Goal: Check status

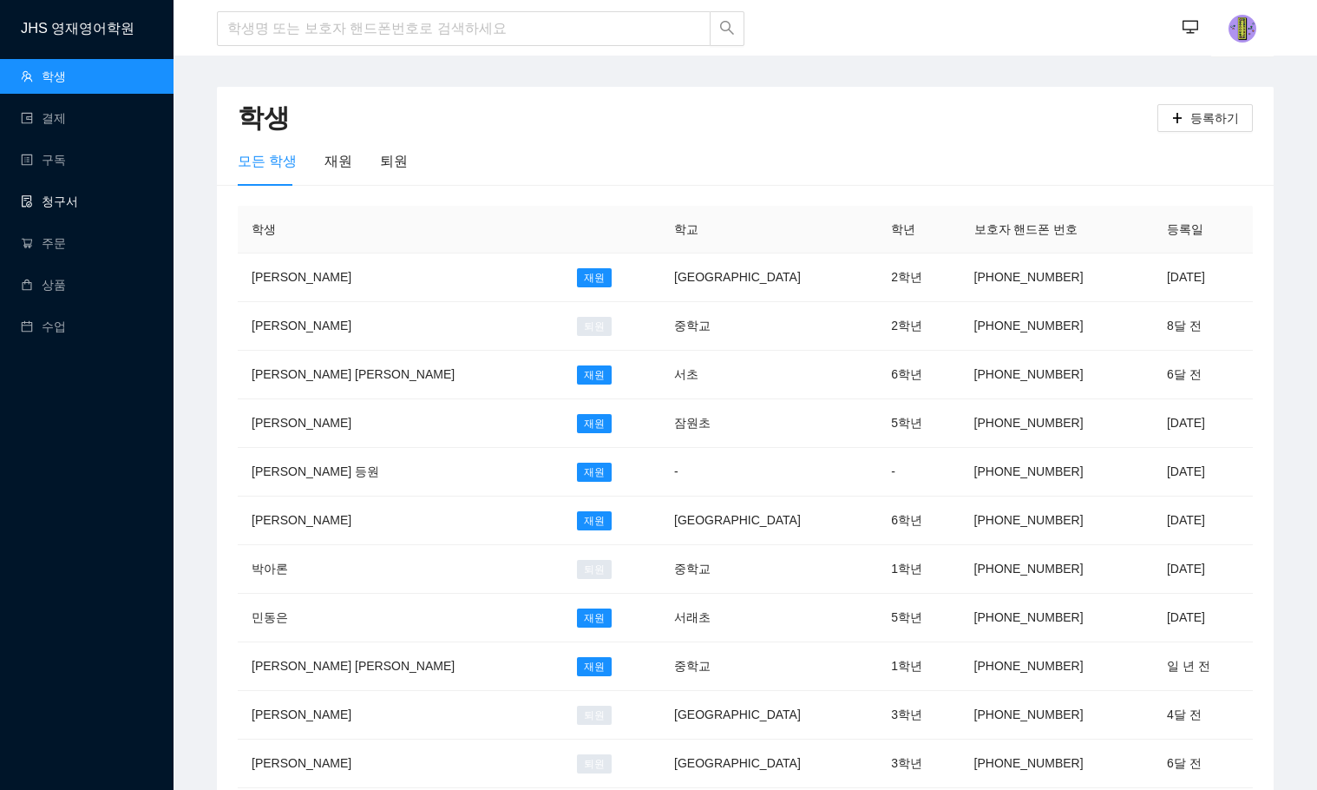
drag, startPoint x: 0, startPoint y: 0, endPoint x: 79, endPoint y: 193, distance: 208.2
click at [78, 194] on link "청구서" at bounding box center [49, 201] width 57 height 14
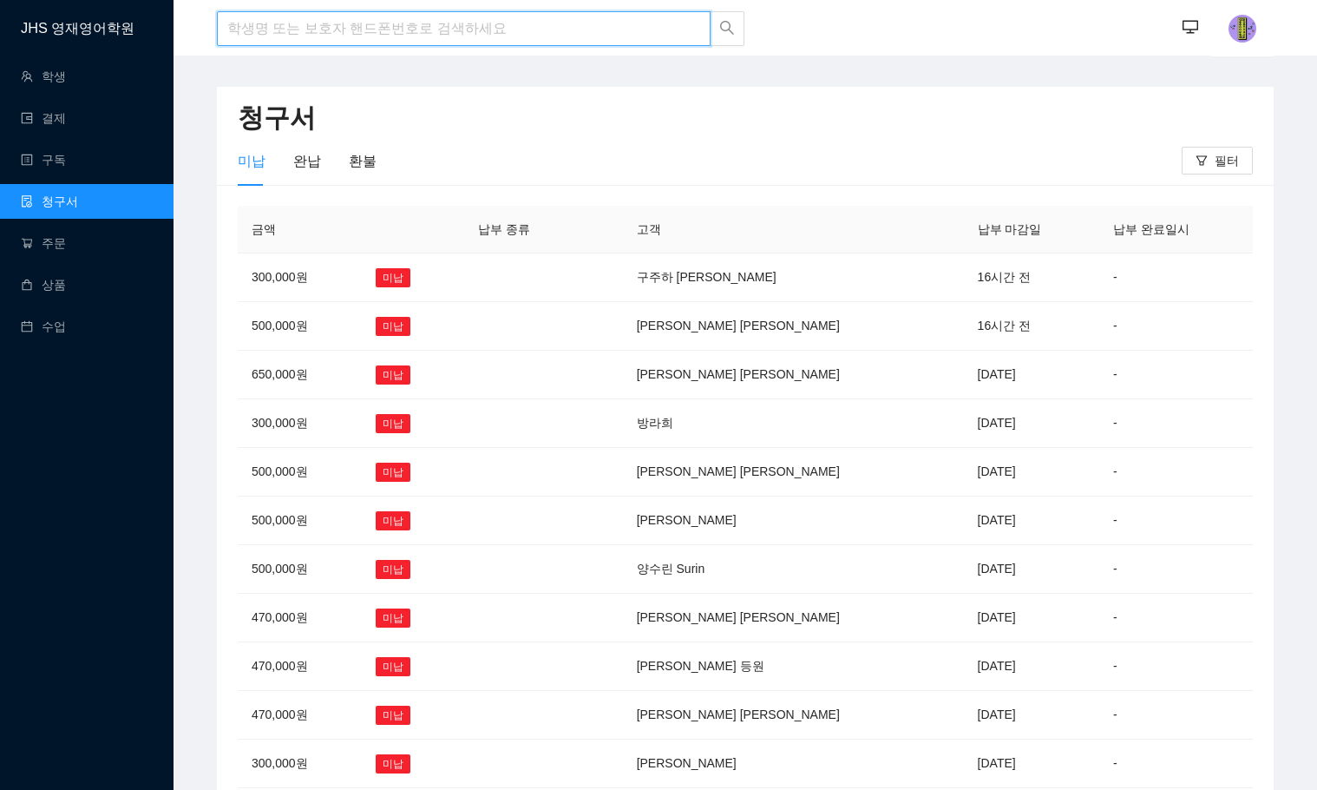
click at [364, 17] on input "search" at bounding box center [464, 28] width 494 height 35
type input "지"
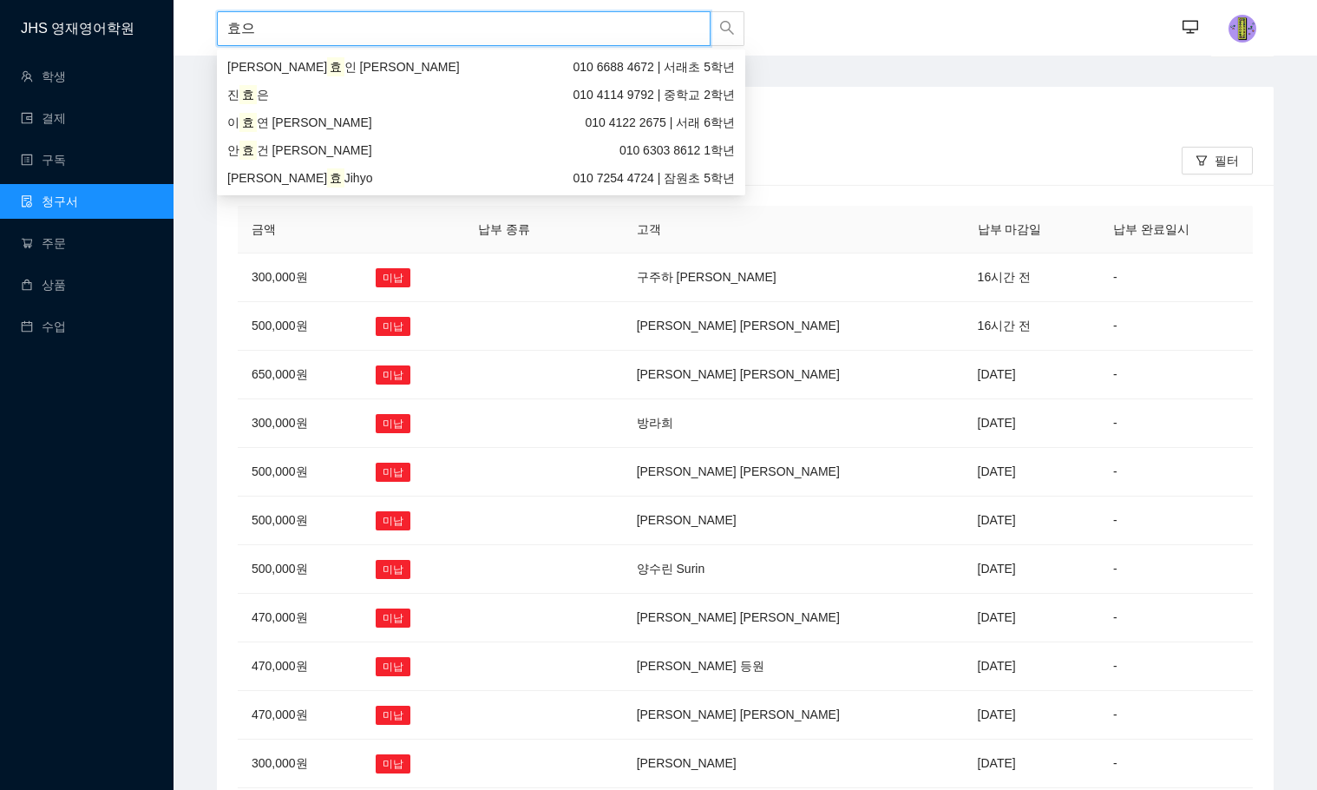
type input "효은"
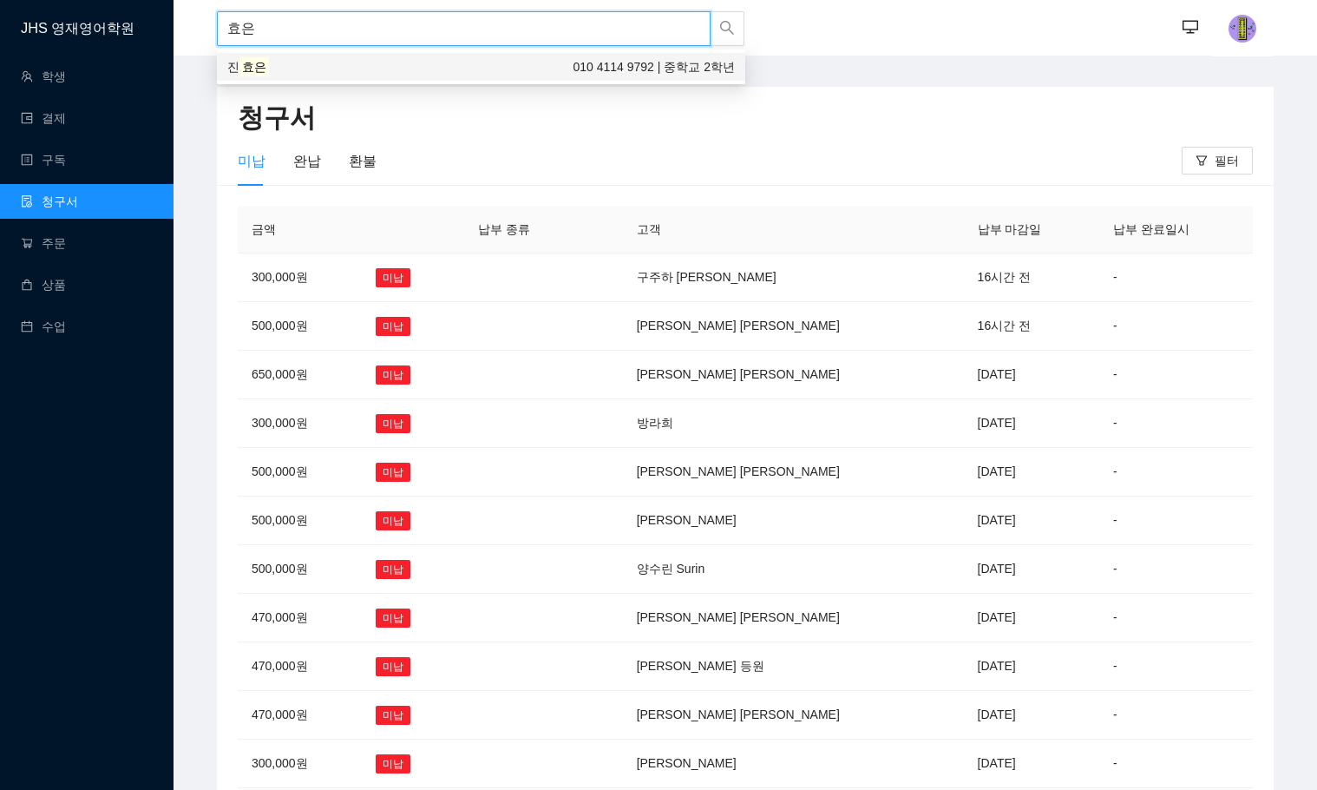
click at [238, 71] on span "진" at bounding box center [233, 67] width 12 height 14
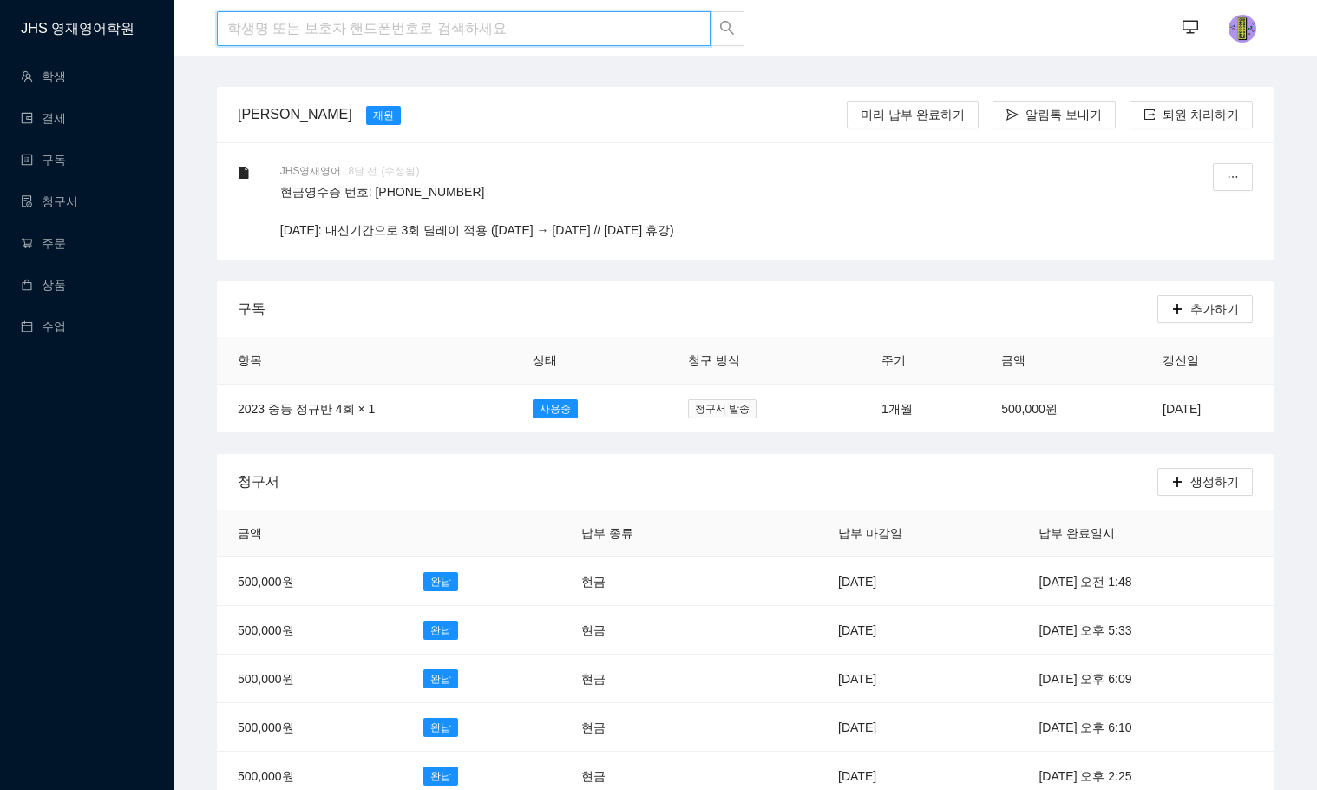
click at [311, 31] on input "search" at bounding box center [464, 28] width 494 height 35
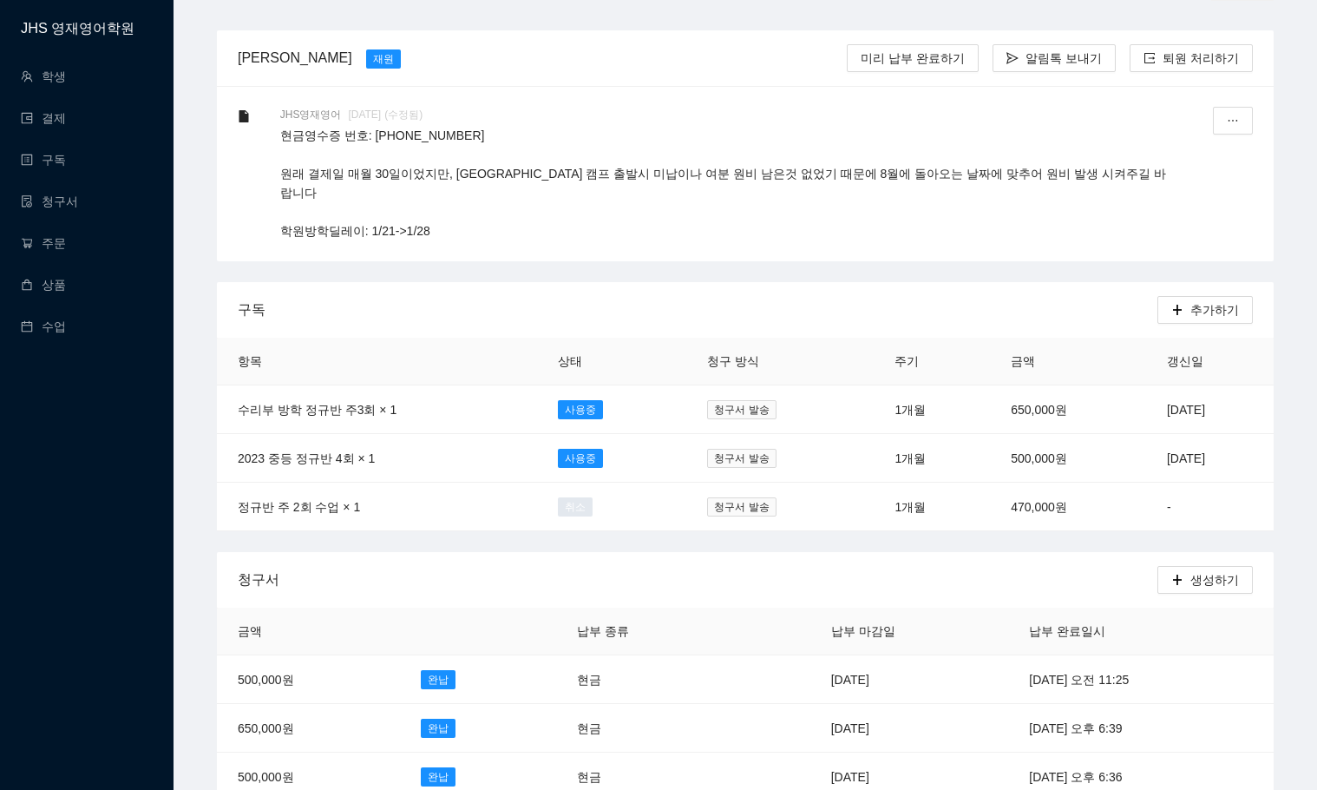
scroll to position [87, 0]
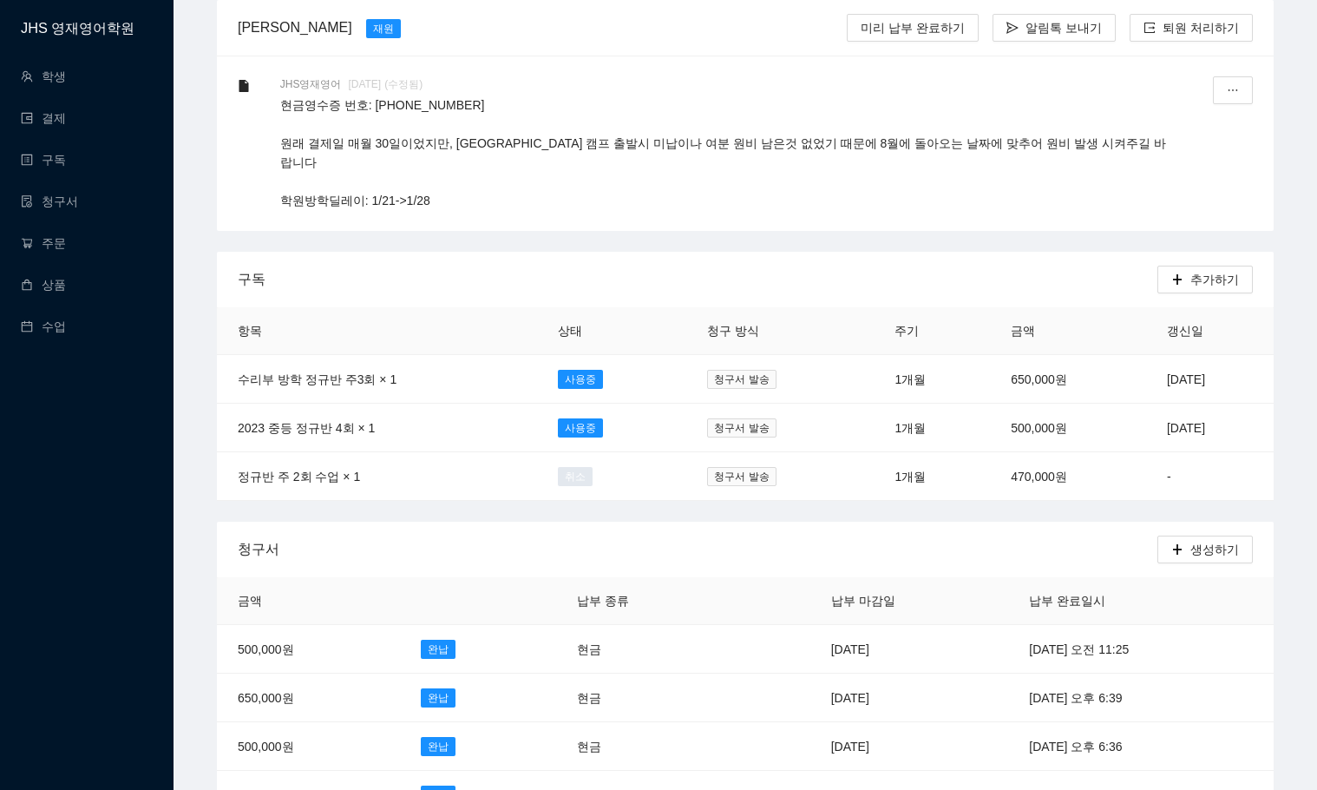
type input "지헌"
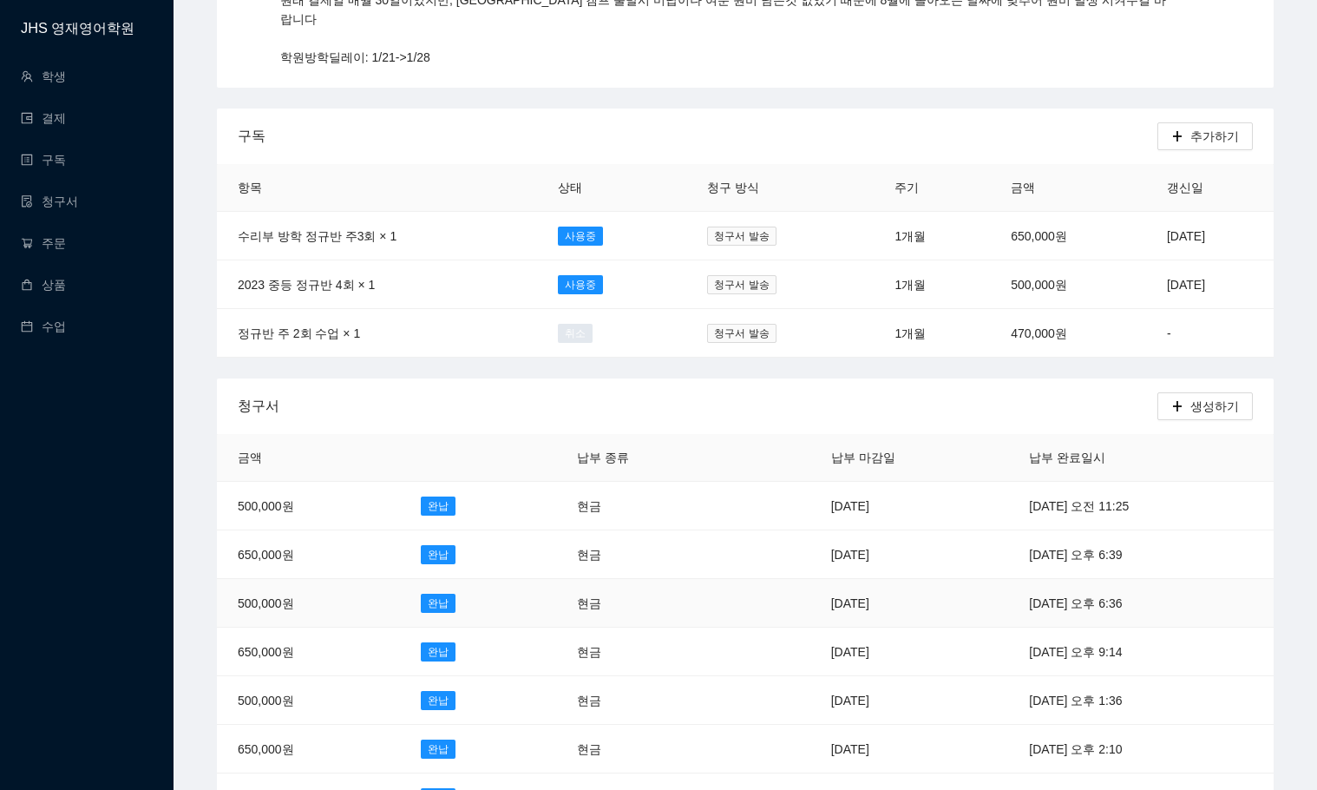
scroll to position [260, 0]
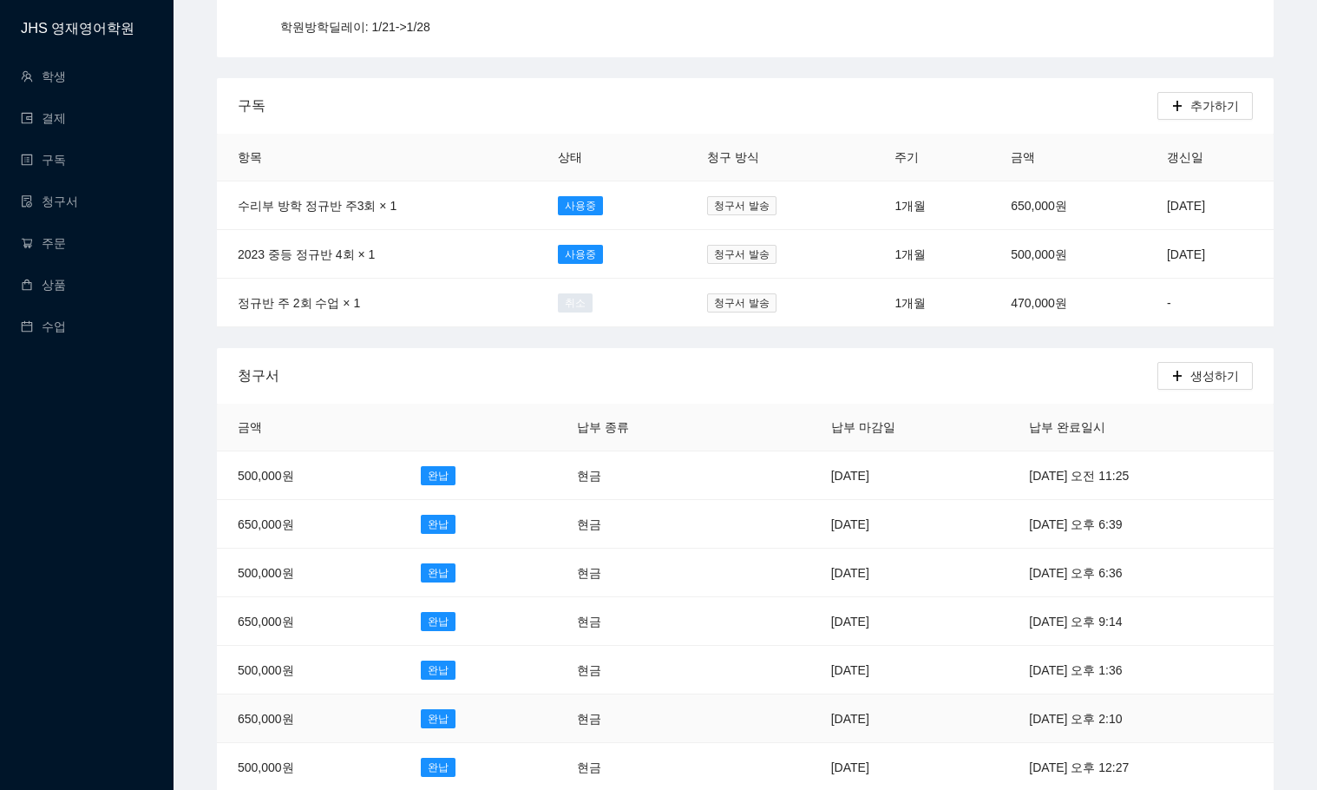
click at [1008, 694] on td "[DATE] 오후 2:10" at bounding box center [1141, 718] width 266 height 49
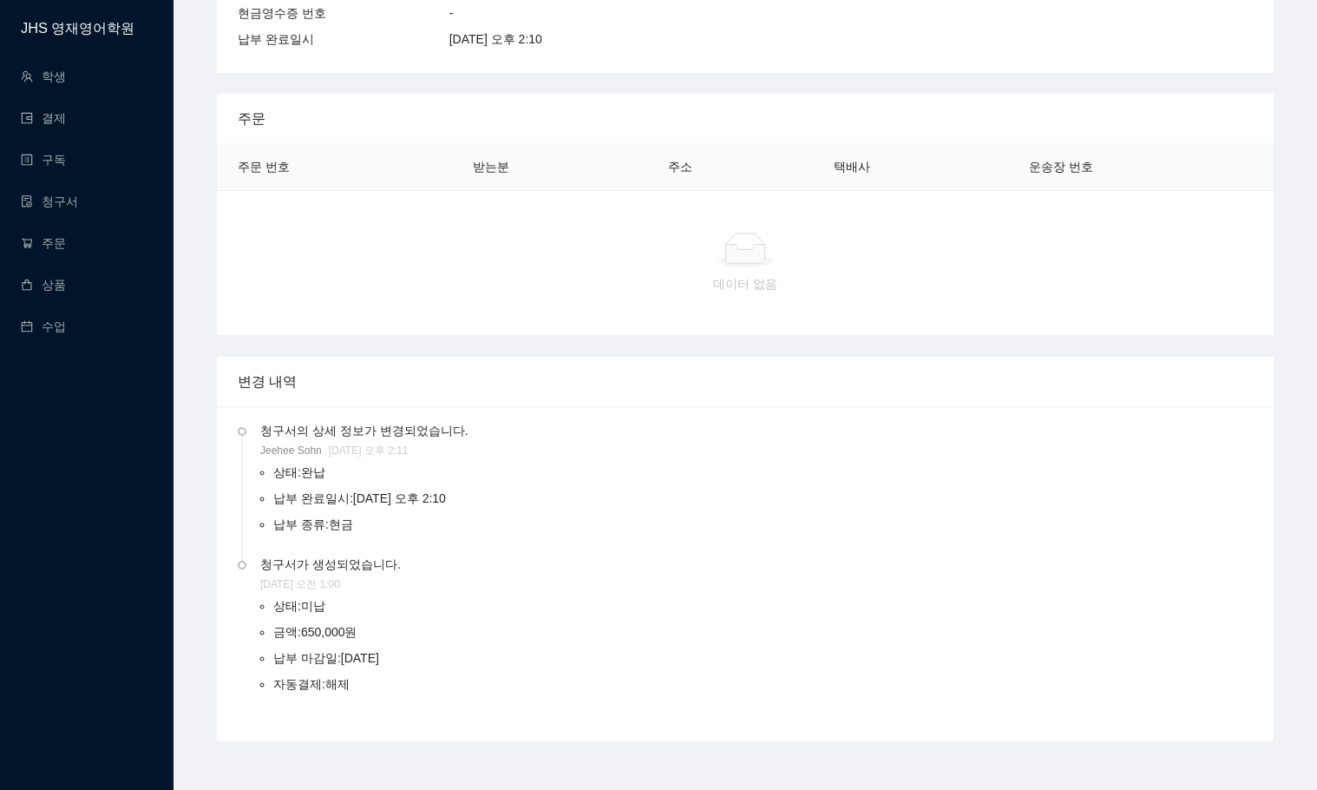
scroll to position [410, 0]
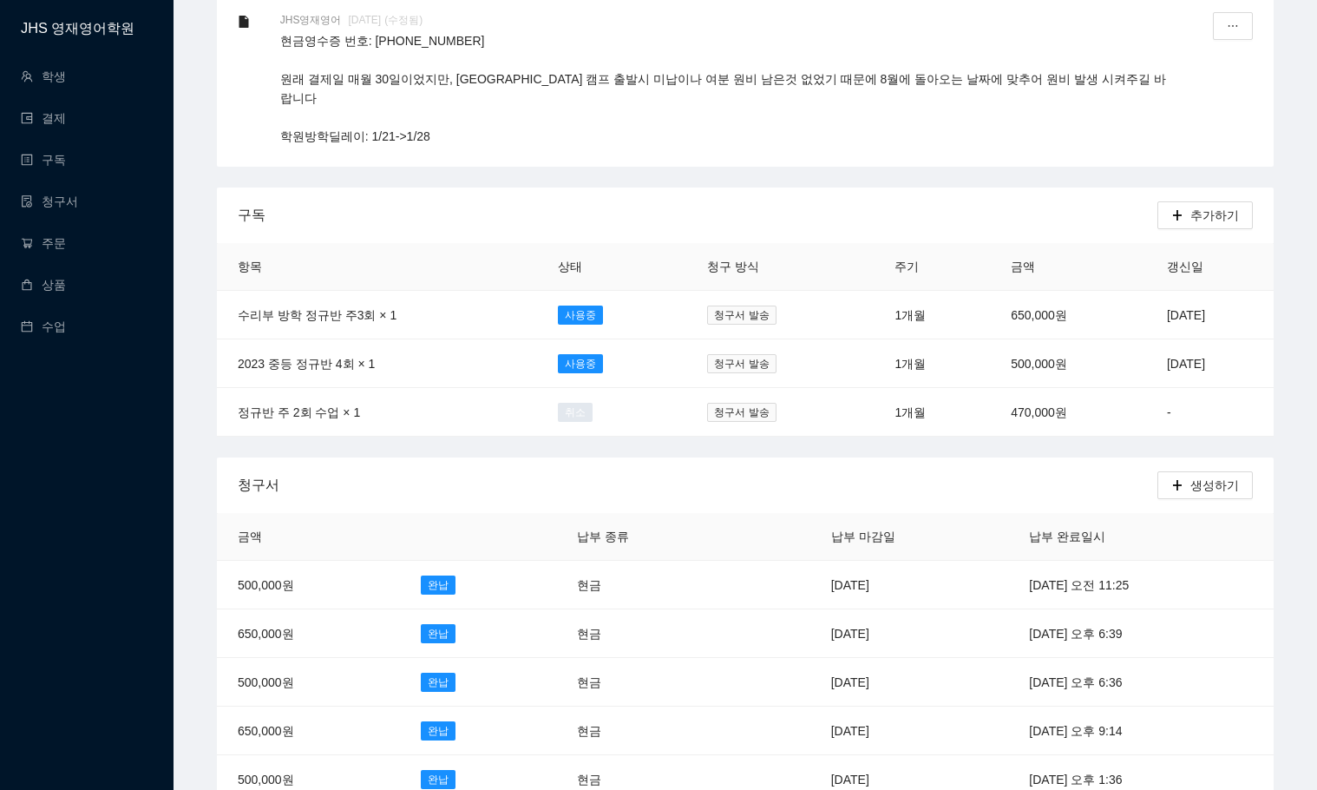
scroll to position [347, 0]
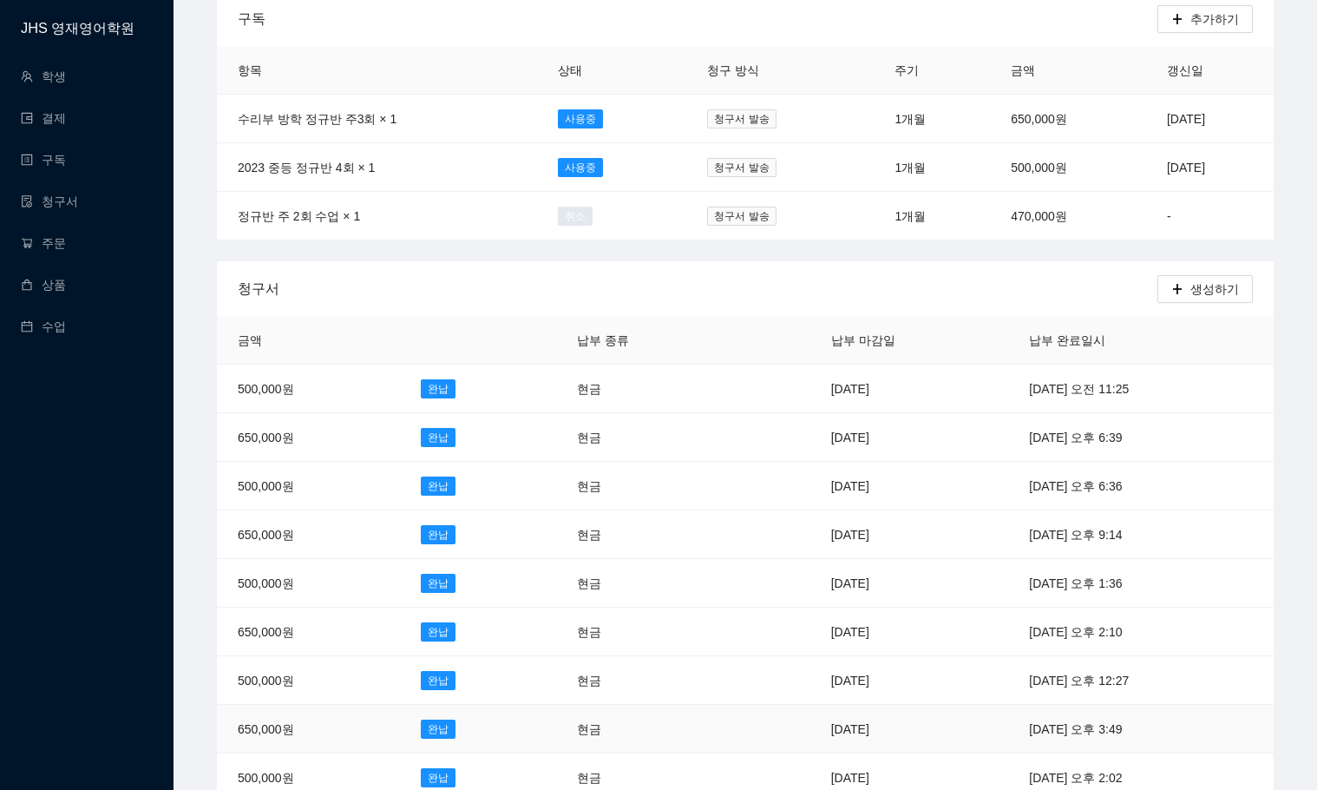
click at [810, 705] on td "[DATE]" at bounding box center [909, 729] width 199 height 49
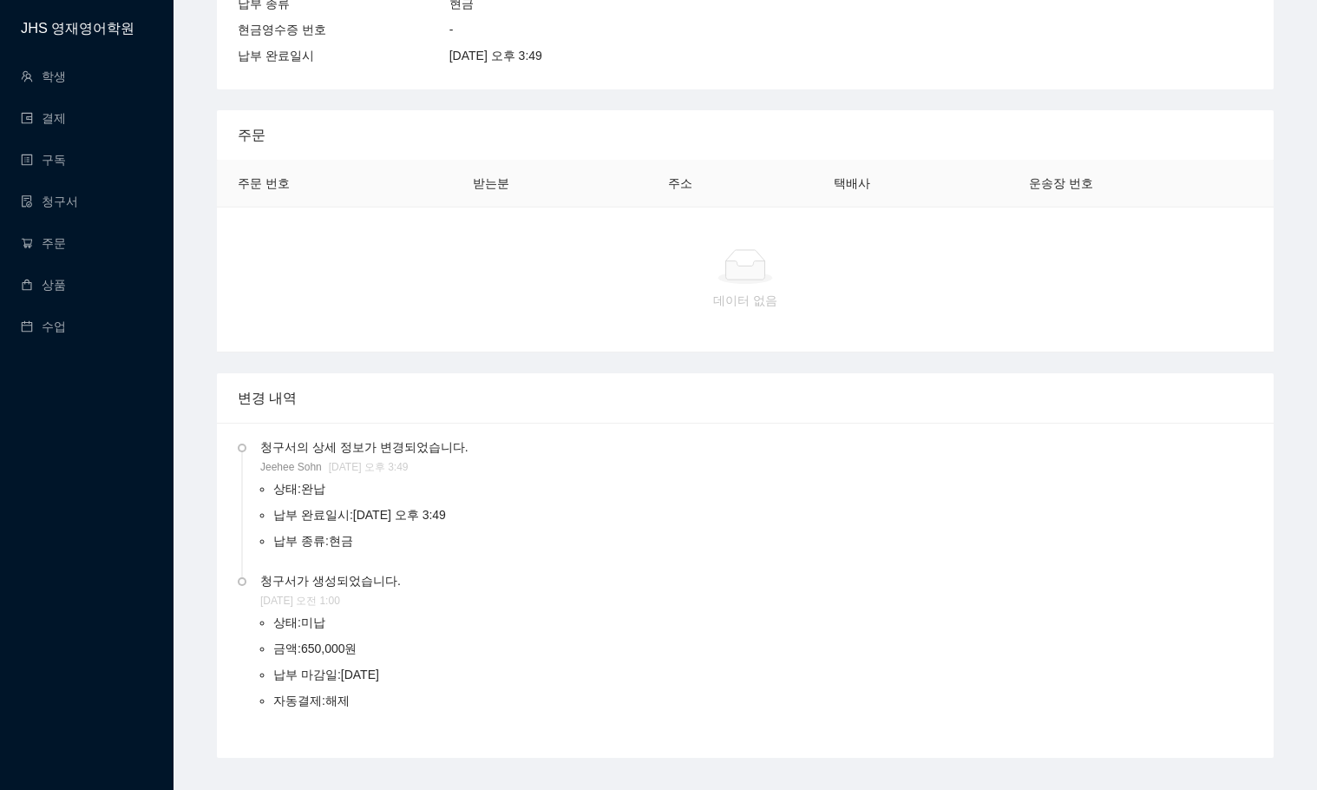
scroll to position [410, 0]
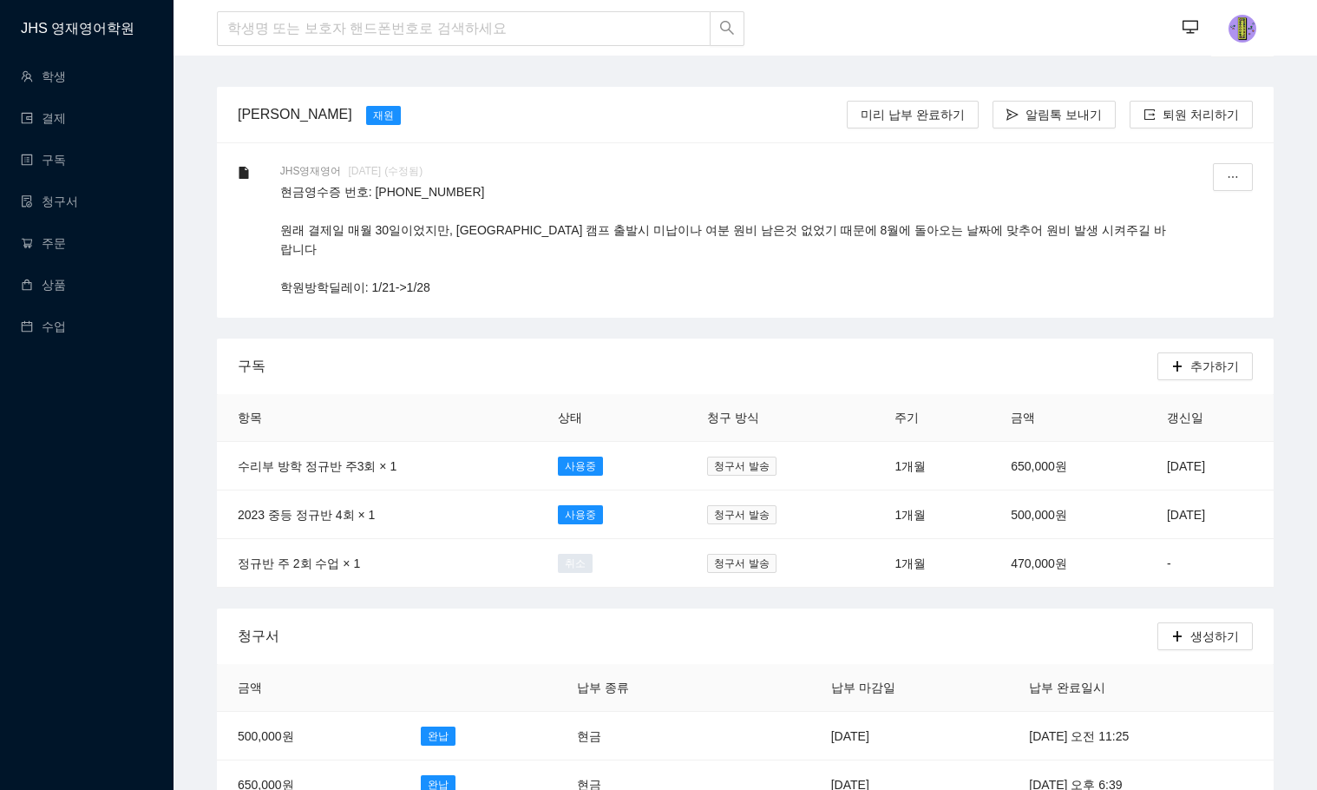
scroll to position [87, 0]
